Goal: Task Accomplishment & Management: Manage account settings

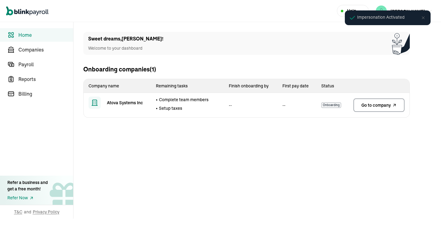
click at [142, 141] on main "Sweet dreams , Jayaprakash ! Welcome to your dashboard Onboarding companies (1)…" at bounding box center [258, 129] width 368 height 215
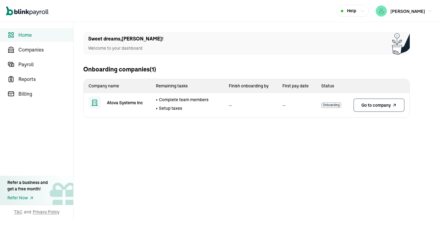
click at [370, 107] on span "Go to company" at bounding box center [376, 105] width 29 height 6
click at [22, 38] on span "Home" at bounding box center [45, 34] width 55 height 7
click at [27, 64] on span "Payroll" at bounding box center [45, 64] width 55 height 7
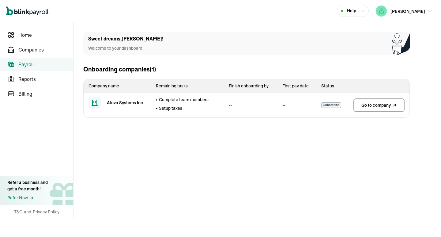
click at [28, 67] on span "Payroll" at bounding box center [45, 64] width 55 height 7
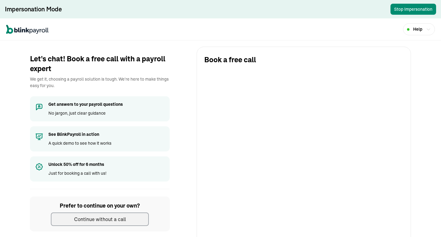
click at [129, 223] on button "Continue without a call" at bounding box center [100, 218] width 98 height 13
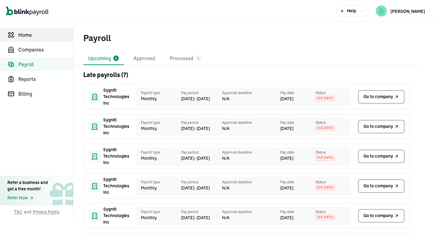
click at [39, 41] on link "Home" at bounding box center [36, 34] width 73 height 13
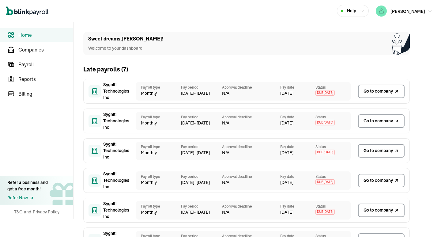
click at [391, 7] on div "[PERSON_NAME]" at bounding box center [400, 11] width 49 height 11
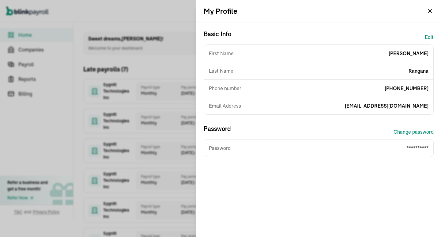
click at [424, 12] on div "My Profile" at bounding box center [318, 11] width 245 height 22
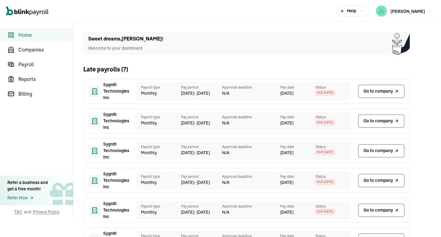
click at [44, 10] on icon "Global" at bounding box center [27, 10] width 42 height 9
click at [26, 53] on link "Companies" at bounding box center [36, 49] width 73 height 13
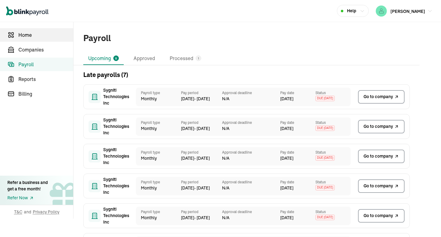
click at [39, 41] on link "Home" at bounding box center [36, 34] width 73 height 13
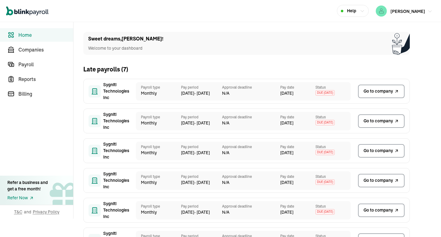
click at [391, 7] on div "[PERSON_NAME]" at bounding box center [400, 11] width 49 height 11
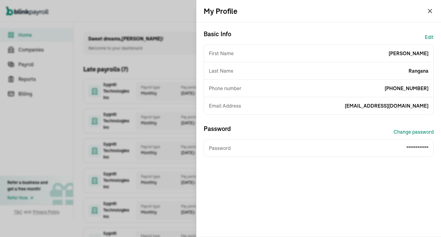
click at [424, 12] on div "My Profile" at bounding box center [318, 11] width 245 height 22
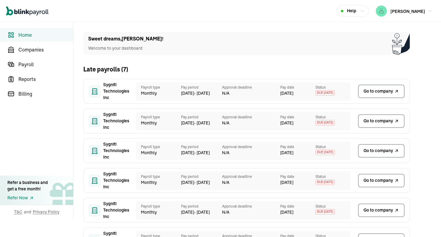
click at [44, 10] on icon "Global" at bounding box center [27, 10] width 42 height 9
click at [26, 53] on link "Companies" at bounding box center [36, 49] width 73 height 13
